Goal: Check status: Check status

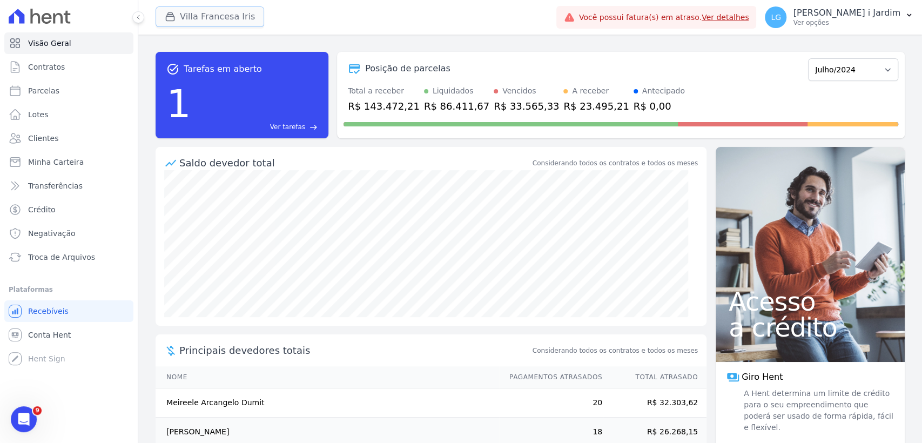
click at [228, 16] on button "Villa Francesa Iris" at bounding box center [210, 16] width 109 height 21
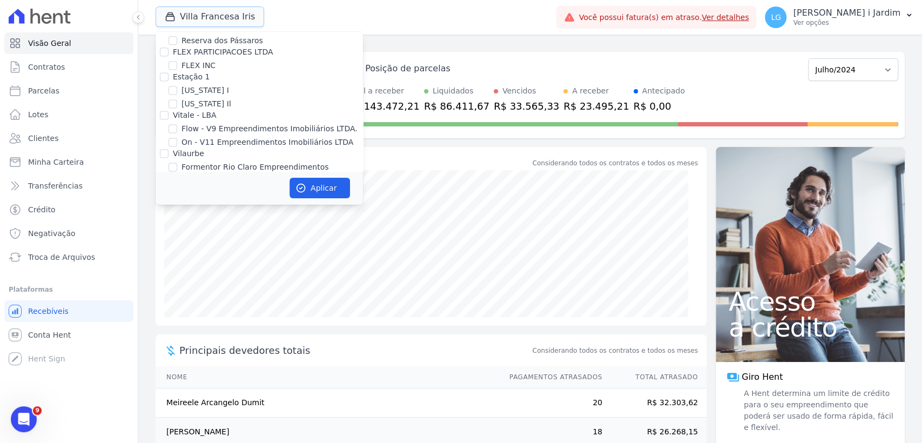
scroll to position [1201, 0]
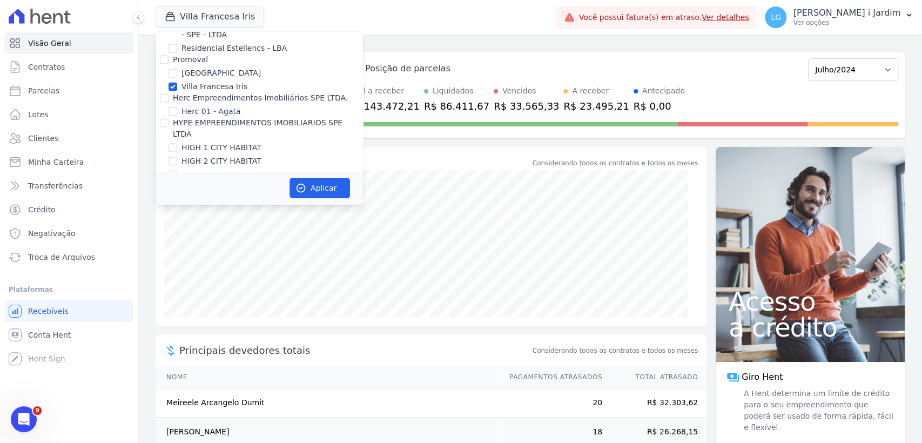
click at [197, 81] on label "Villa Francesa Iris" at bounding box center [215, 86] width 66 height 11
click at [177, 82] on input "Villa Francesa Iris" at bounding box center [173, 86] width 9 height 9
checkbox input "false"
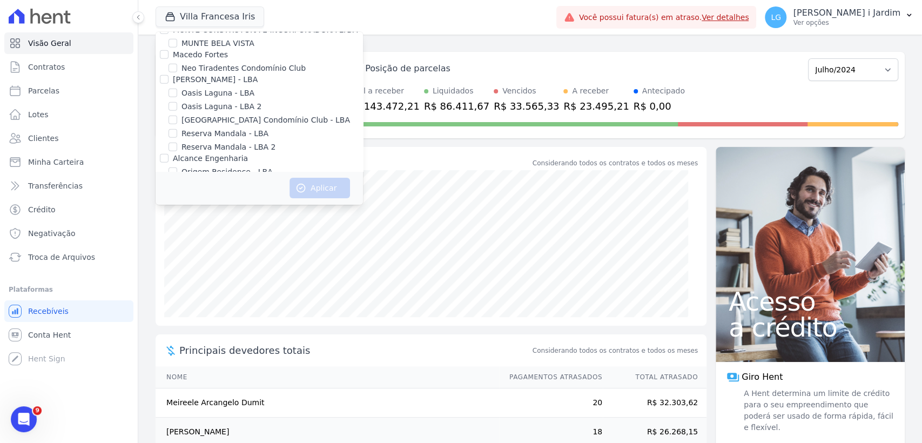
click at [208, 166] on label "Origem Residence - LBA" at bounding box center [227, 171] width 91 height 11
click at [177, 168] on input "Origem Residence - LBA" at bounding box center [173, 172] width 9 height 9
checkbox input "true"
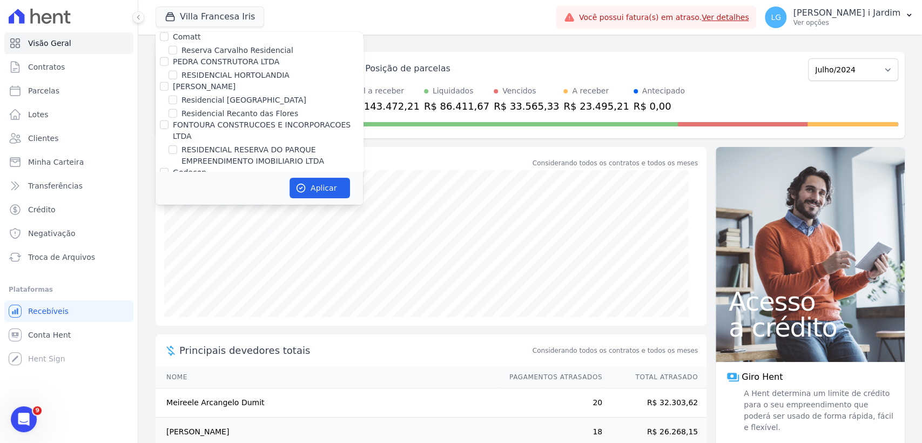
scroll to position [2567, 0]
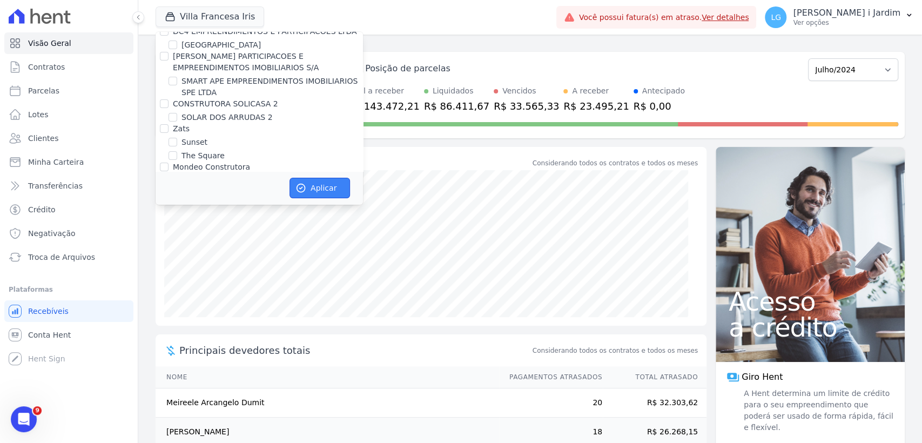
click at [310, 186] on button "Aplicar" at bounding box center [320, 188] width 61 height 21
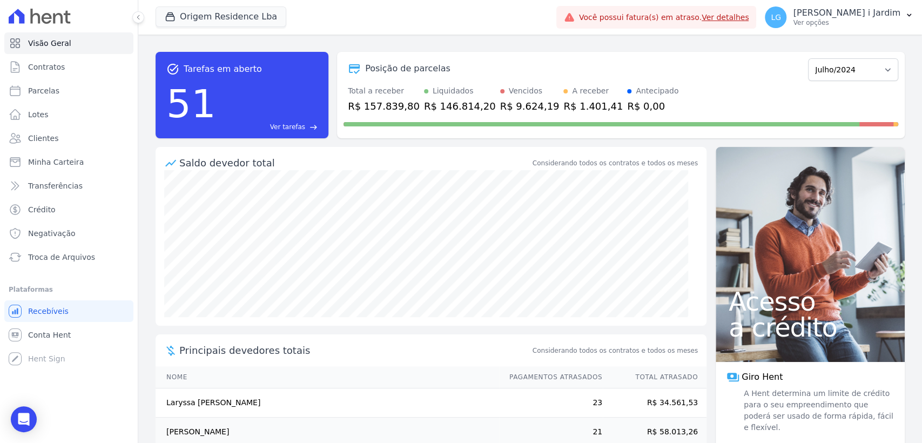
click at [390, 102] on div "R$ 157.839,80" at bounding box center [384, 106] width 72 height 15
click at [432, 145] on div "task_alt Tarefas em aberto 51 Ver tarefas east Posição de parcelas Junho/2023 J…" at bounding box center [531, 95] width 750 height 104
click at [355, 87] on div "Total a receber" at bounding box center [384, 90] width 72 height 11
drag, startPoint x: 360, startPoint y: 104, endPoint x: 408, endPoint y: 106, distance: 47.6
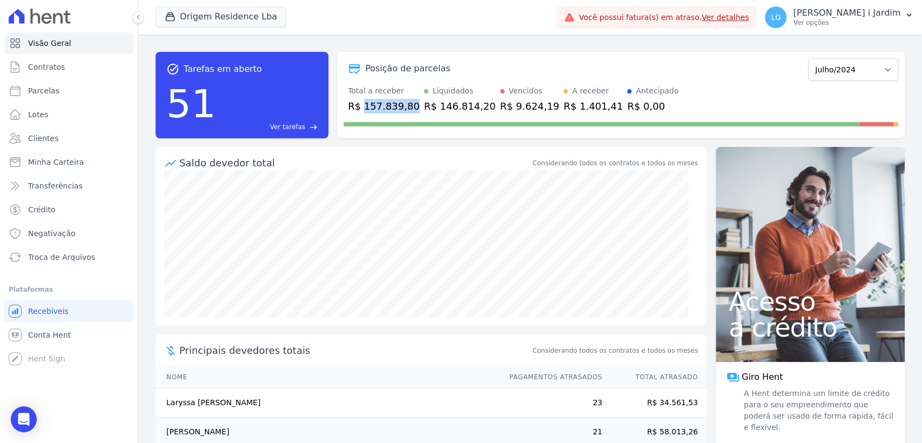
click at [408, 106] on div "Total a receber R$ 157.839,80 Liquidados R$ 146.814,20 Vencidos R$ 9.624,19 A r…" at bounding box center [621, 99] width 555 height 28
click at [402, 118] on div at bounding box center [621, 121] width 555 height 17
drag, startPoint x: 426, startPoint y: 106, endPoint x: 472, endPoint y: 105, distance: 45.4
click at [472, 105] on div "Total a receber R$ 157.839,80 Liquidados R$ 146.814,20 Vencidos R$ 9.624,19 A r…" at bounding box center [621, 99] width 555 height 28
click at [469, 129] on div at bounding box center [621, 121] width 555 height 17
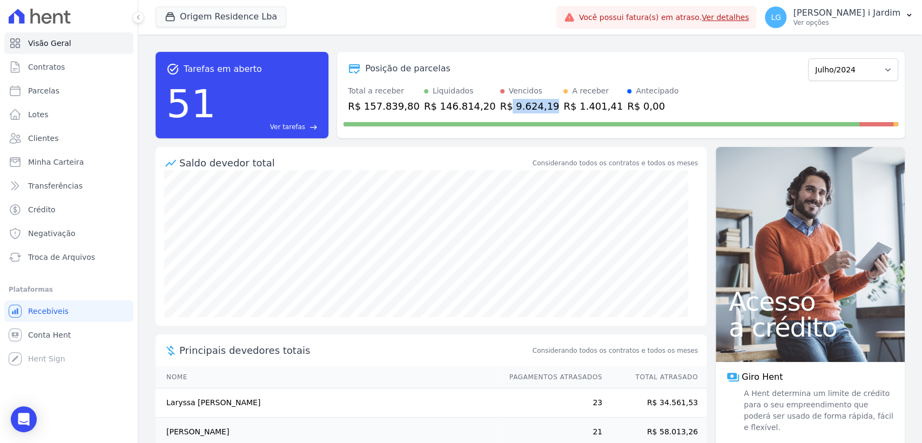
drag, startPoint x: 489, startPoint y: 105, endPoint x: 525, endPoint y: 110, distance: 37.0
click at [525, 110] on div "R$ 9.624,19" at bounding box center [529, 106] width 59 height 15
click at [64, 188] on span "Transferências" at bounding box center [55, 185] width 55 height 11
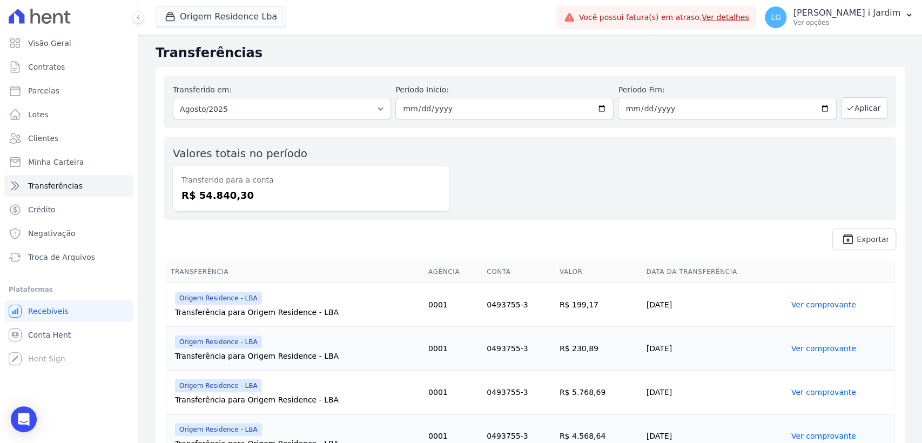
drag, startPoint x: 235, startPoint y: 196, endPoint x: 171, endPoint y: 183, distance: 65.1
click at [171, 183] on div "Valores totais no período Transferido para a conta R$ 54.840,30" at bounding box center [530, 178] width 732 height 83
click at [195, 226] on div "Transferido em: Todos os meses Junho/2023 Julho/2023 Agosto/2023 Setembro/2023 …" at bounding box center [531, 163] width 750 height 192
